Goal: Information Seeking & Learning: Check status

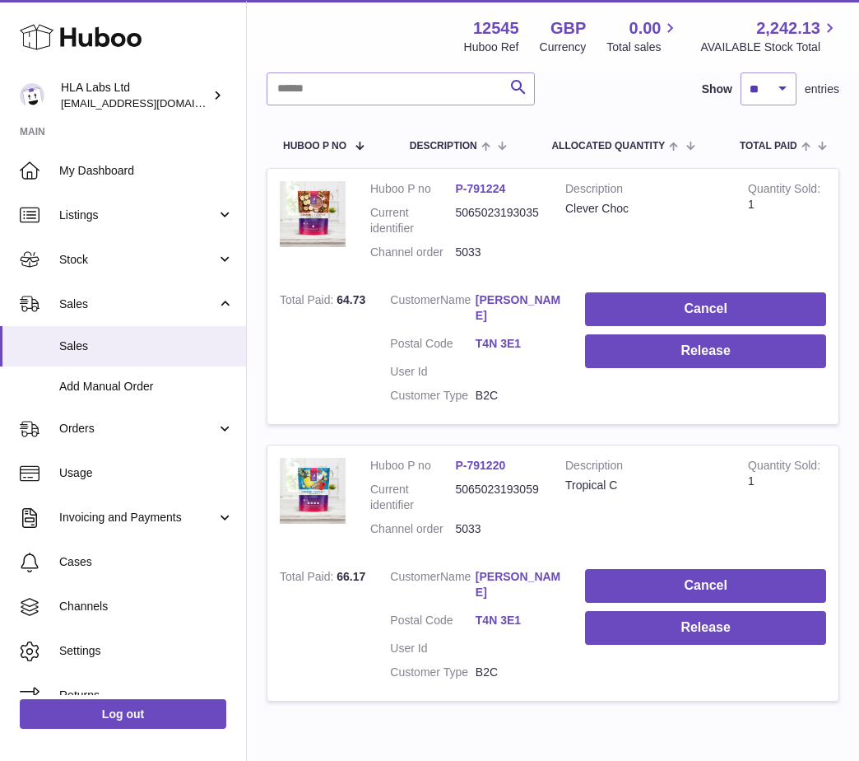
click at [498, 297] on link "Yvette Tayler" at bounding box center [519, 307] width 86 height 31
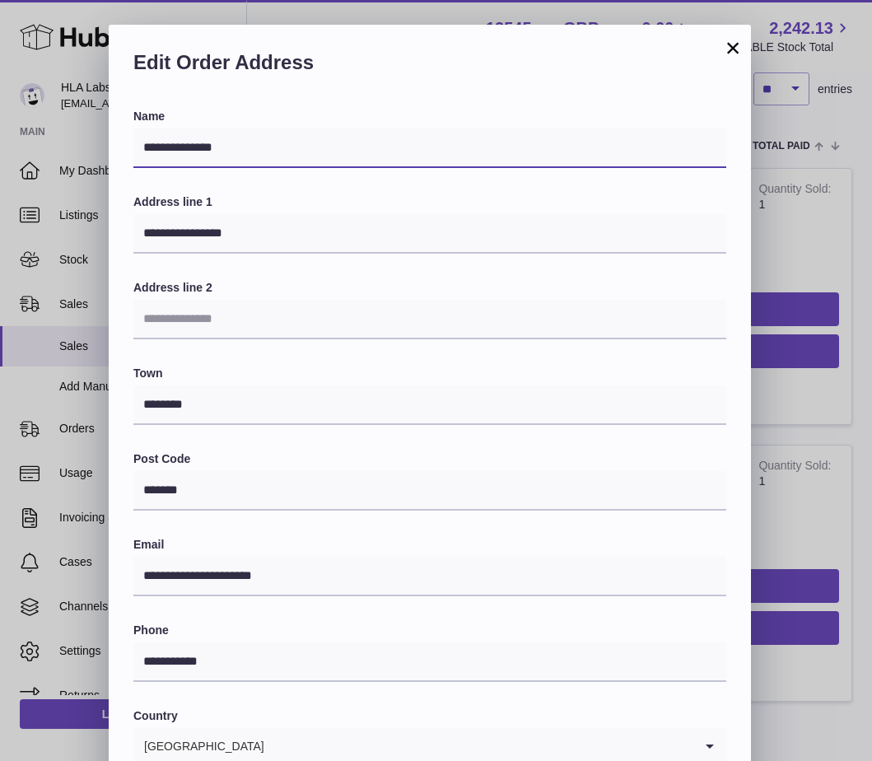
drag, startPoint x: 232, startPoint y: 144, endPoint x: 130, endPoint y: 161, distance: 103.4
click at [132, 157] on div "**********" at bounding box center [430, 561] width 642 height 904
drag, startPoint x: 631, startPoint y: 291, endPoint x: 699, endPoint y: 180, distance: 129.3
click at [631, 291] on label "Address line 2" at bounding box center [429, 288] width 593 height 16
drag, startPoint x: 732, startPoint y: 40, endPoint x: 730, endPoint y: 55, distance: 14.9
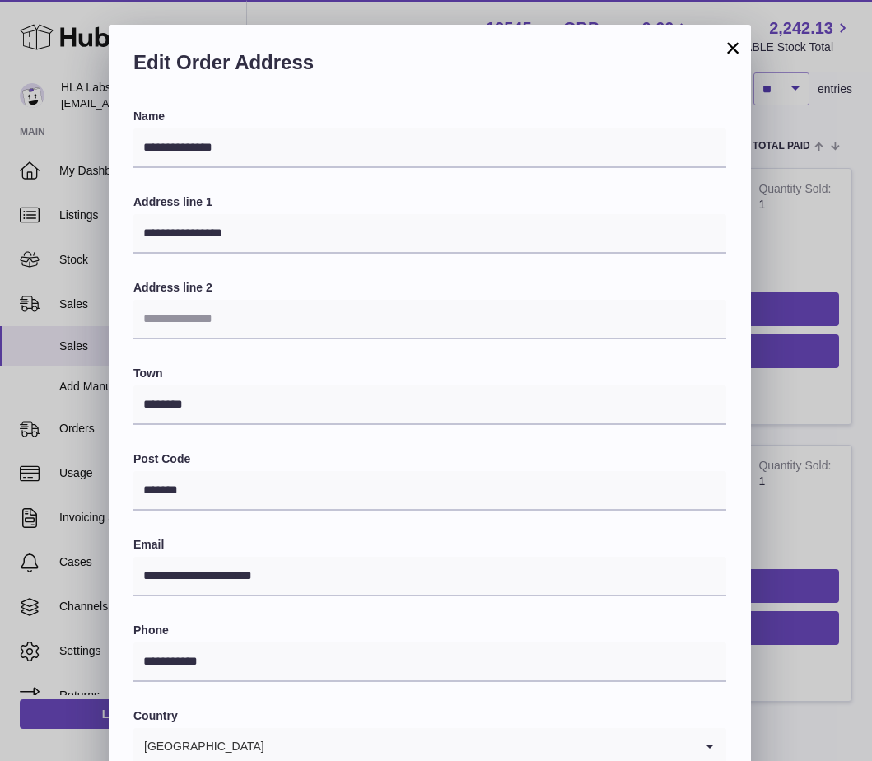
click at [730, 42] on button "×" at bounding box center [733, 48] width 20 height 20
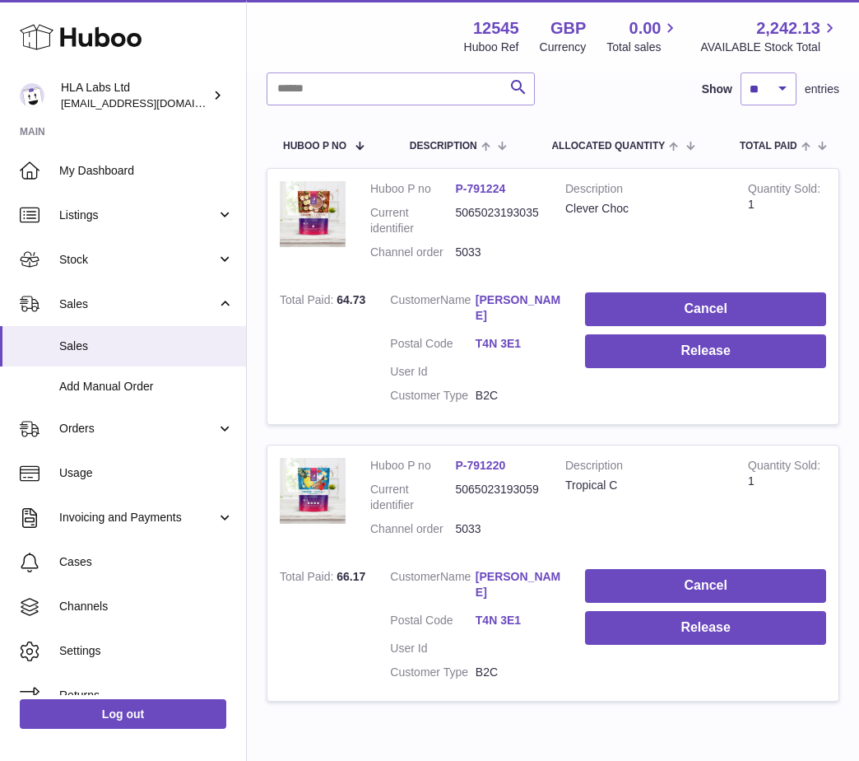
click at [577, 241] on td "Description Clever Choc" at bounding box center [644, 225] width 183 height 112
click at [349, 362] on td "Total Paid 64.73" at bounding box center [323, 351] width 110 height 143
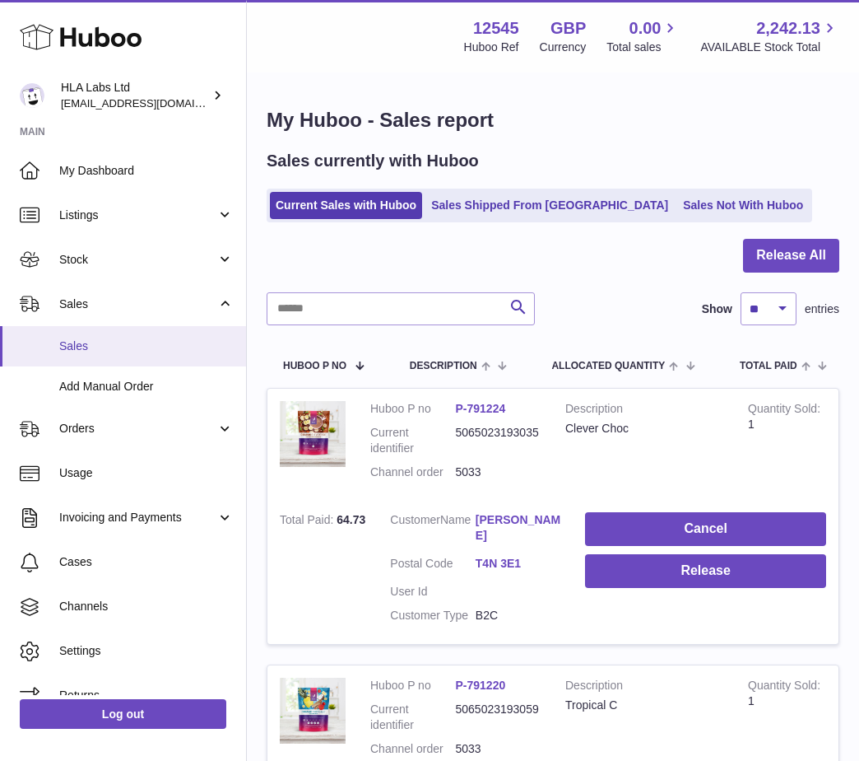
click at [87, 347] on span "Sales" at bounding box center [146, 346] width 175 height 16
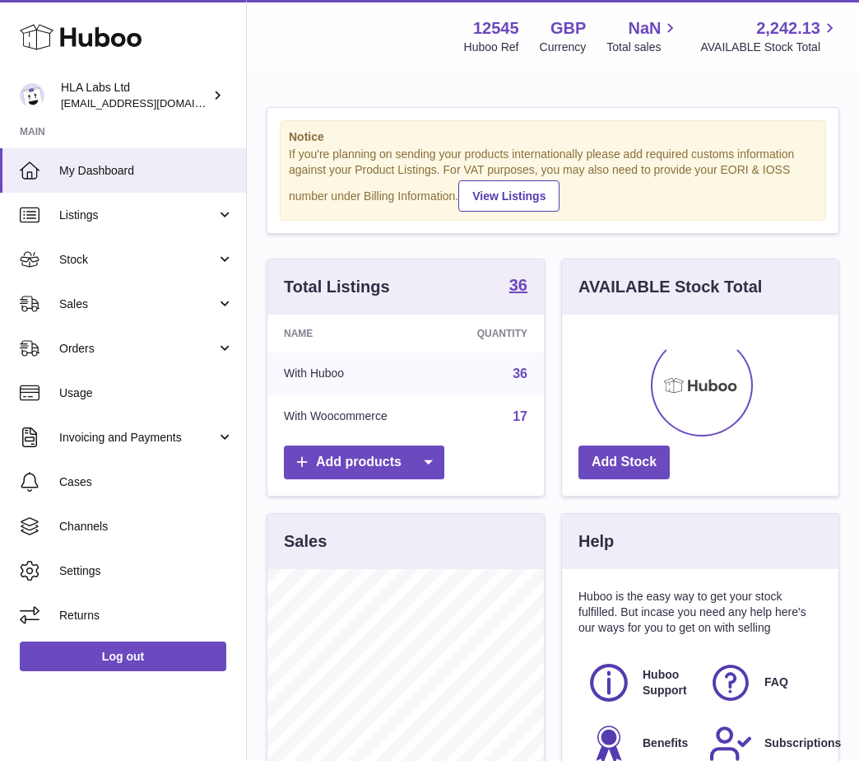
scroll to position [257, 277]
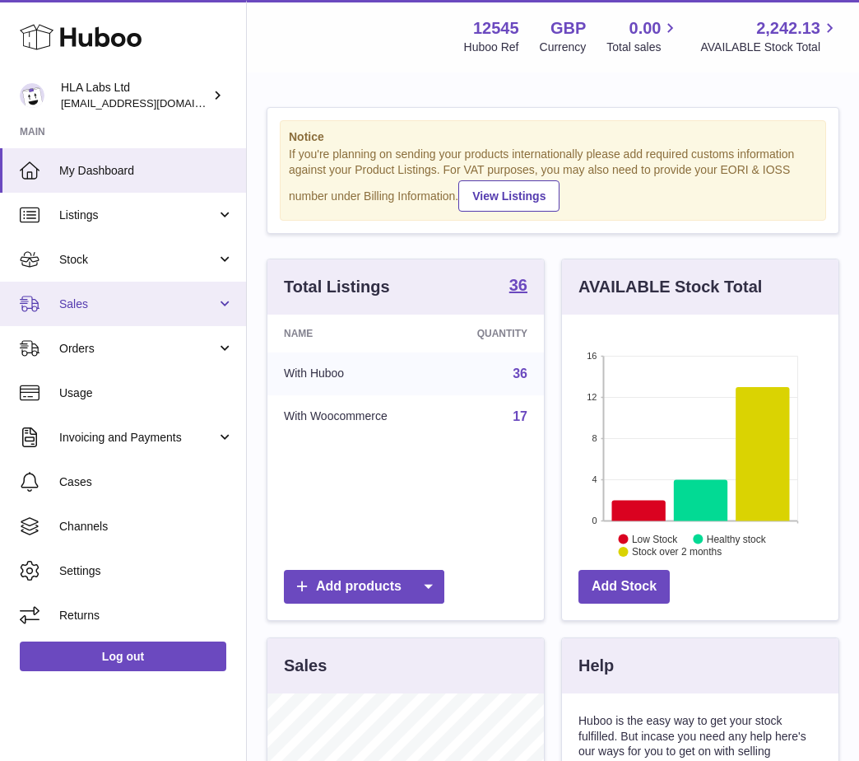
click at [121, 321] on link "Sales" at bounding box center [123, 304] width 246 height 44
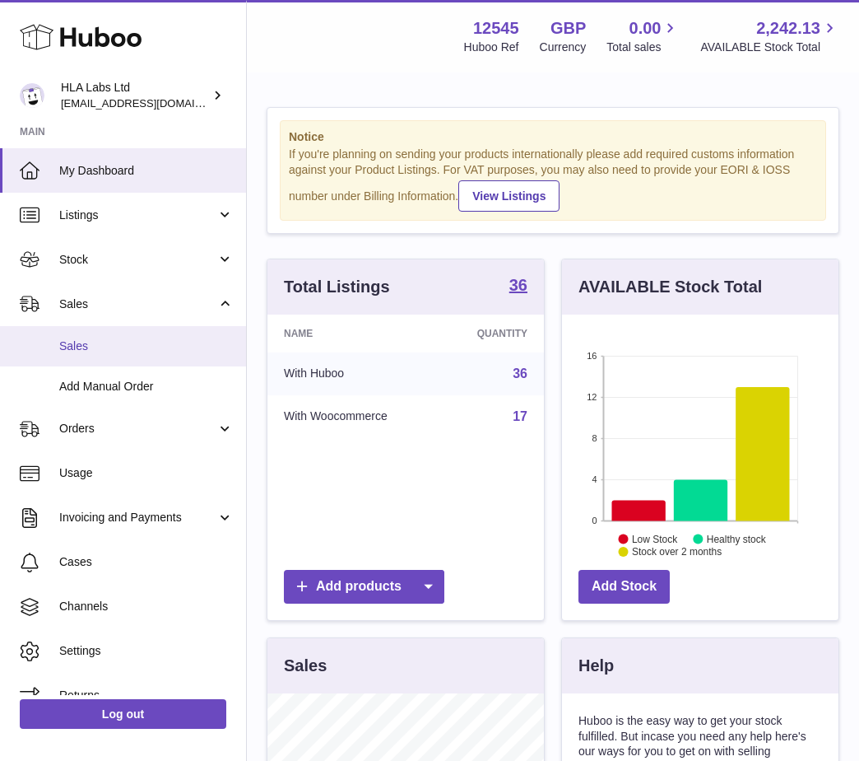
click at [86, 351] on span "Sales" at bounding box center [146, 346] width 175 height 16
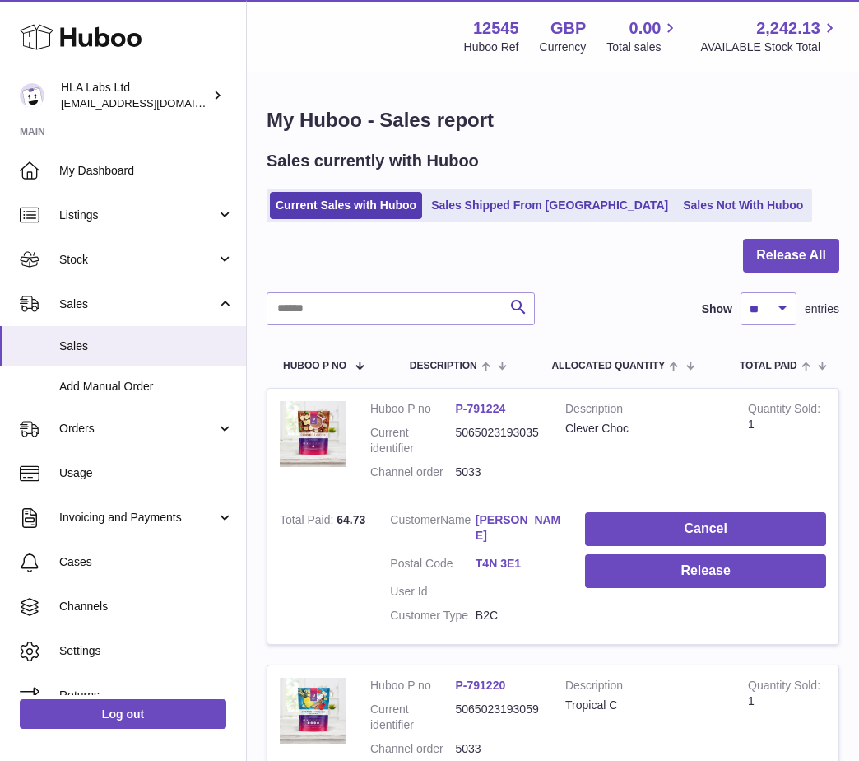
click at [367, 77] on div "My Huboo - Sales report Sales currently with Huboo Current Sales with Huboo Sal…" at bounding box center [553, 524] width 612 height 900
